Goal: Information Seeking & Learning: Learn about a topic

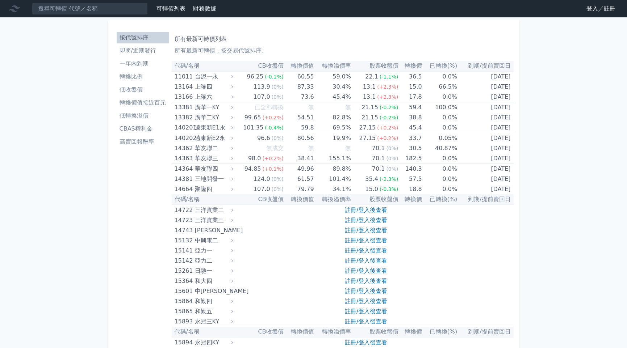
click at [147, 64] on li "一年內到期" at bounding box center [143, 63] width 52 height 9
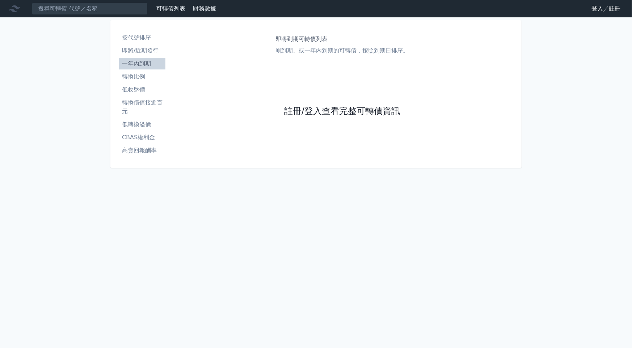
click at [303, 110] on link "註冊/登入查看完整可轉債資訊" at bounding box center [342, 112] width 116 height 12
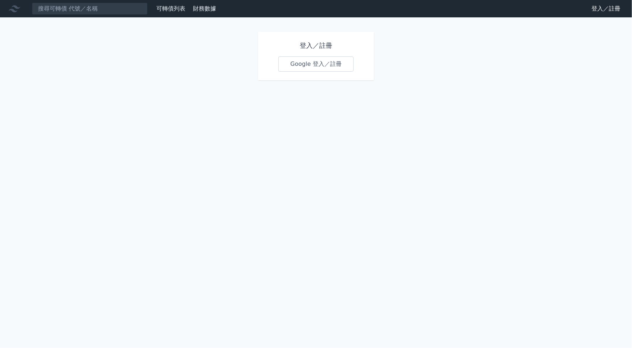
click at [300, 64] on link "Google 登入／註冊" at bounding box center [315, 63] width 75 height 15
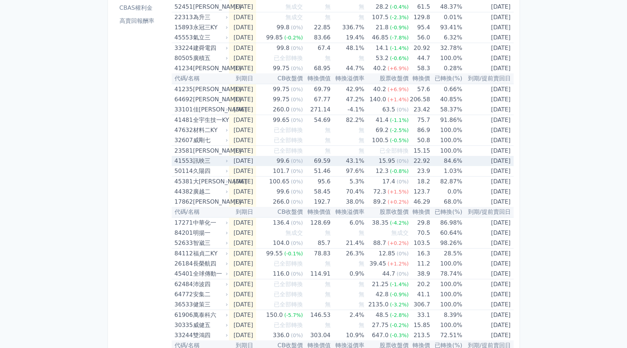
scroll to position [181, 0]
